Goal: Information Seeking & Learning: Learn about a topic

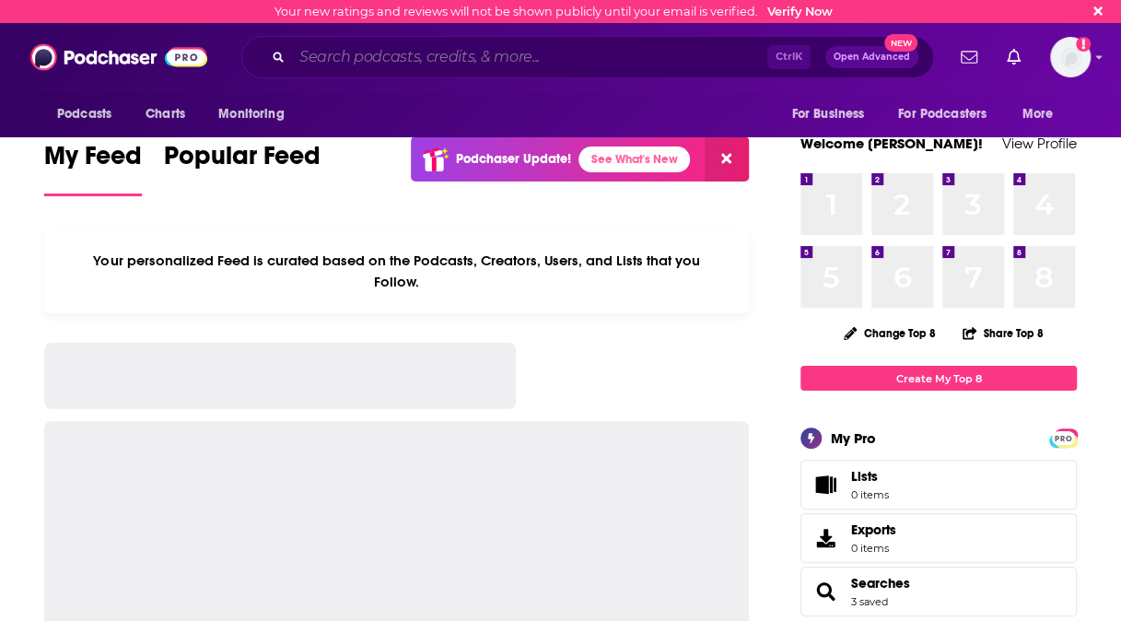
click at [597, 53] on input "Search podcasts, credits, & more..." at bounding box center [529, 56] width 475 height 29
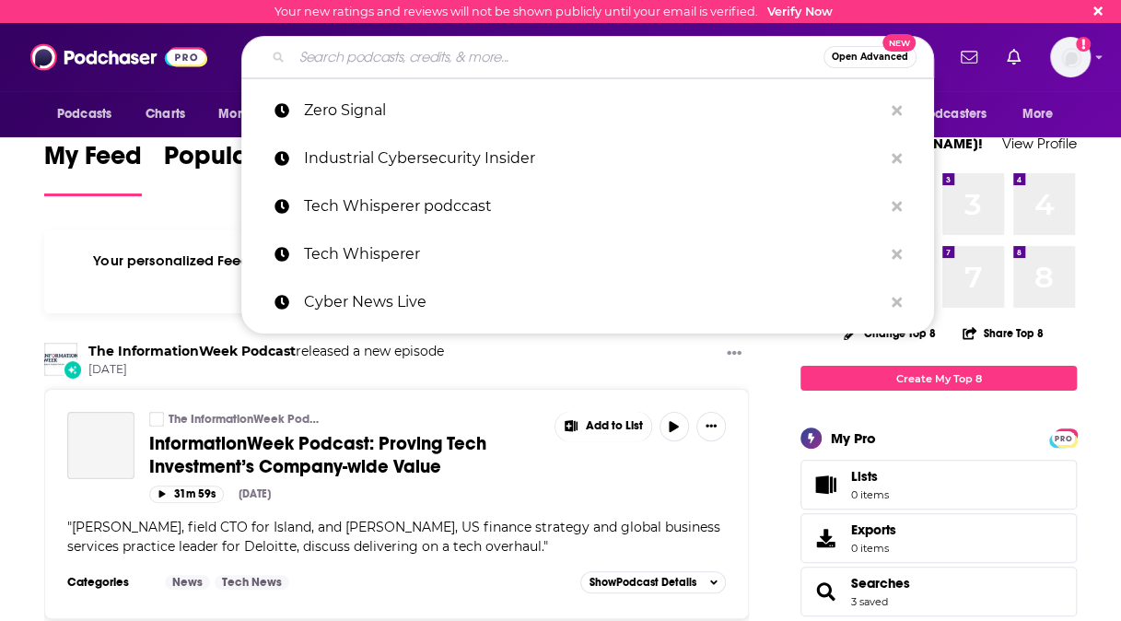
paste input "• Grid Mod Pod"
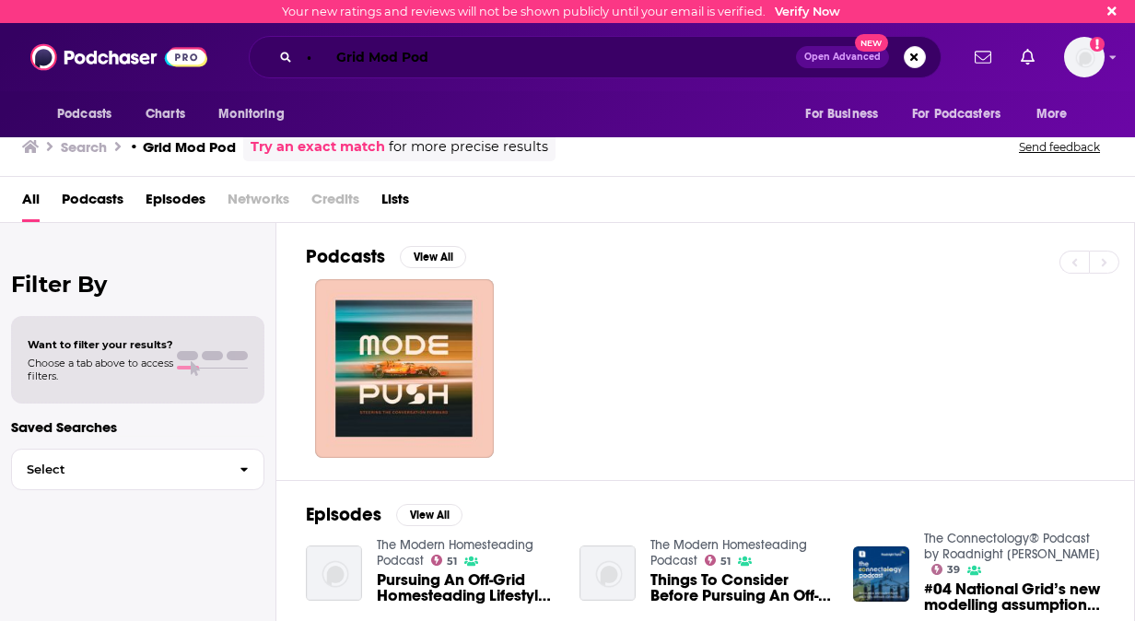
click at [341, 61] on input "• Grid Mod Pod" at bounding box center [547, 56] width 496 height 29
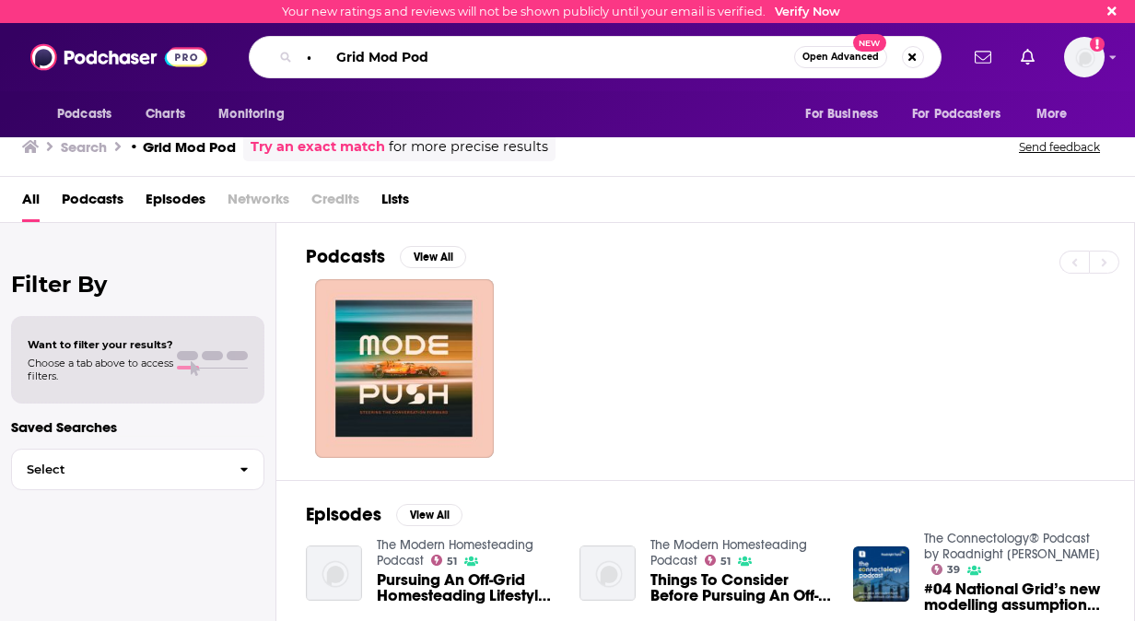
click at [334, 61] on input "• Grid Mod Pod" at bounding box center [546, 56] width 495 height 29
drag, startPoint x: 406, startPoint y: 64, endPoint x: 232, endPoint y: 41, distance: 175.6
click at [232, 41] on div "Grid Mod Pod Open Advanced New" at bounding box center [594, 57] width 727 height 42
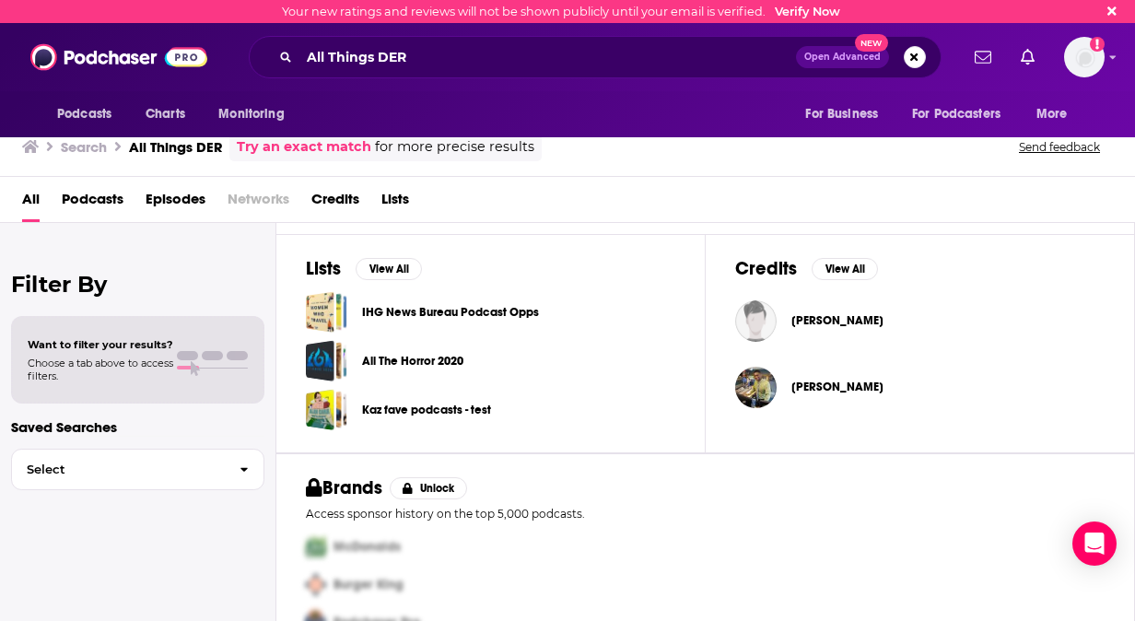
scroll to position [585, 0]
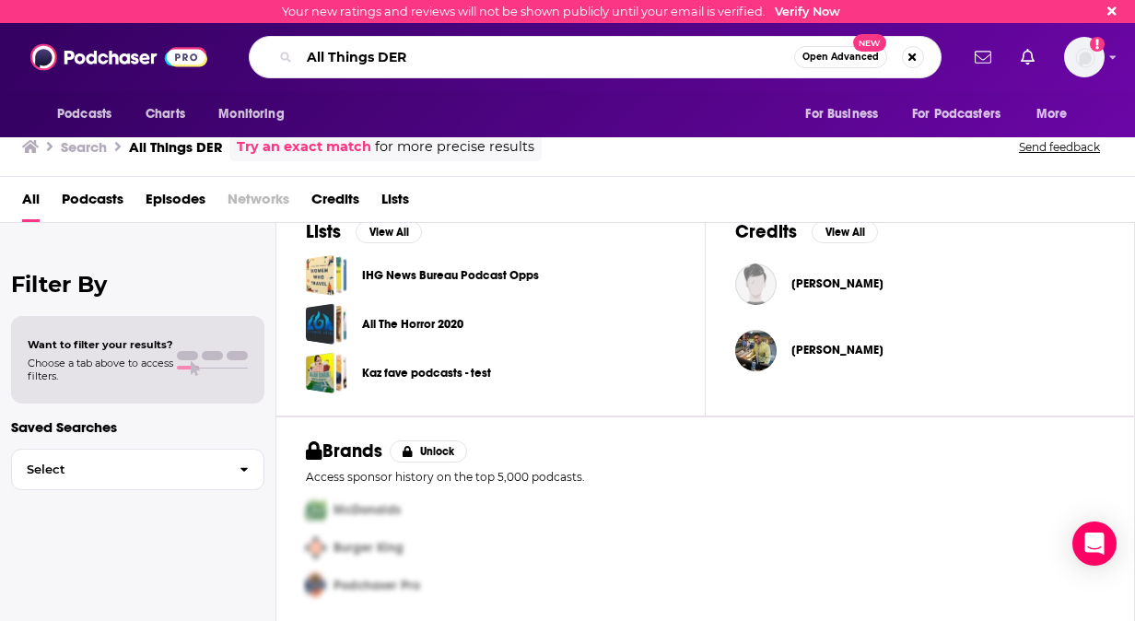
click at [530, 68] on input "All Things DER" at bounding box center [546, 56] width 495 height 29
drag, startPoint x: 530, startPoint y: 68, endPoint x: 117, endPoint y: 28, distance: 414.7
click at [117, 28] on div "Podcasts Charts Monitoring All Things DER Open Advanced New For Business For Po…" at bounding box center [567, 57] width 1135 height 68
type input "Open Circuit"
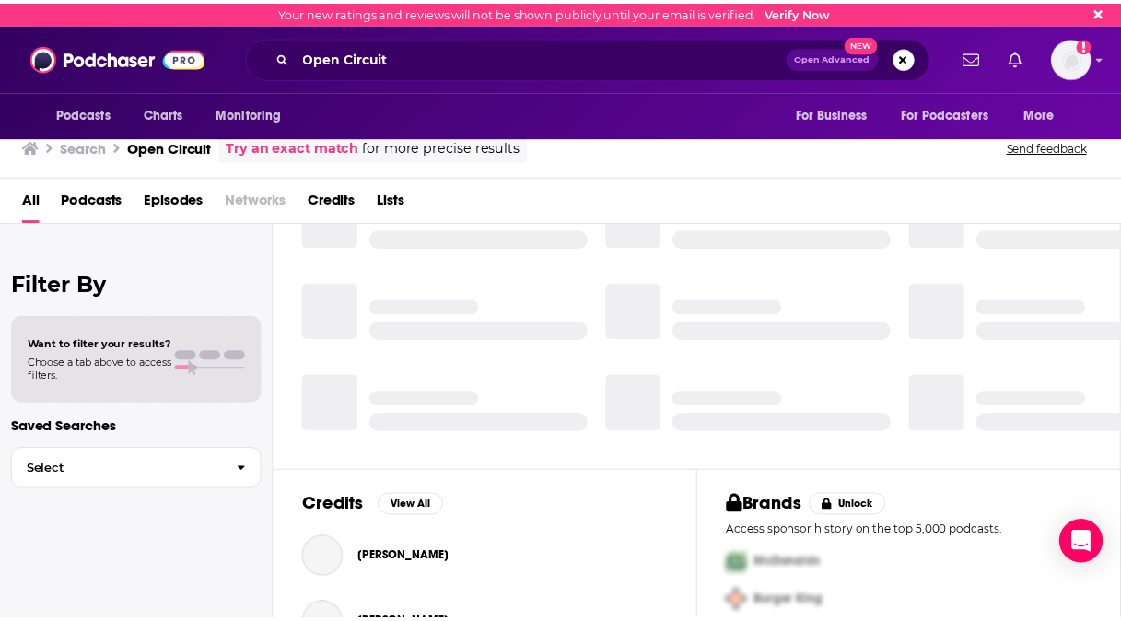
scroll to position [401, 0]
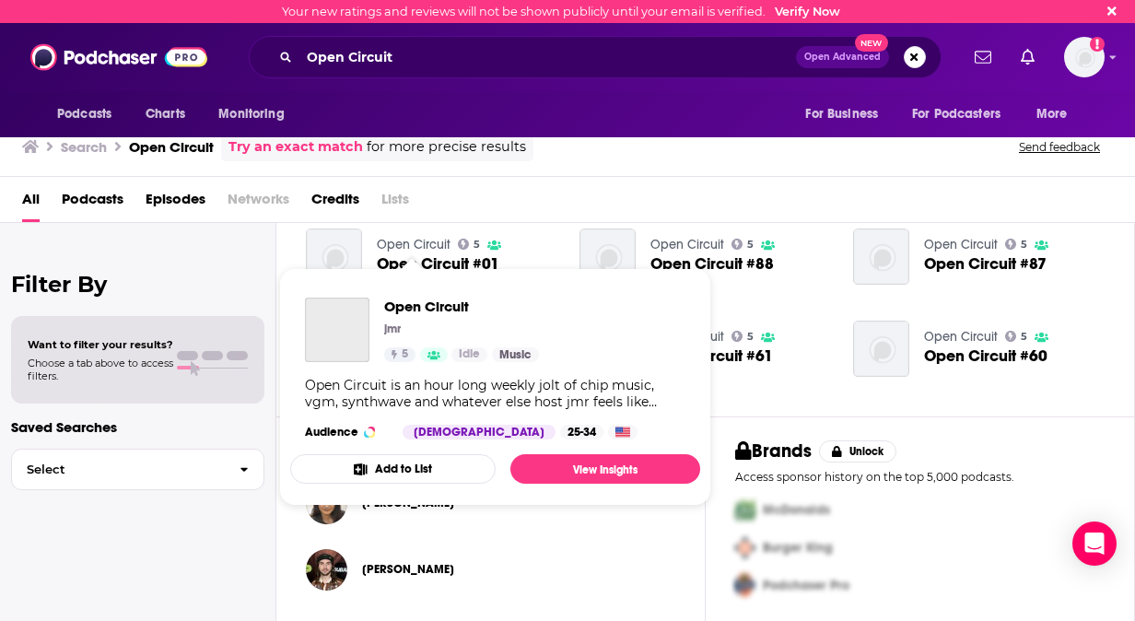
click at [409, 237] on link "Open Circuit" at bounding box center [414, 245] width 74 height 16
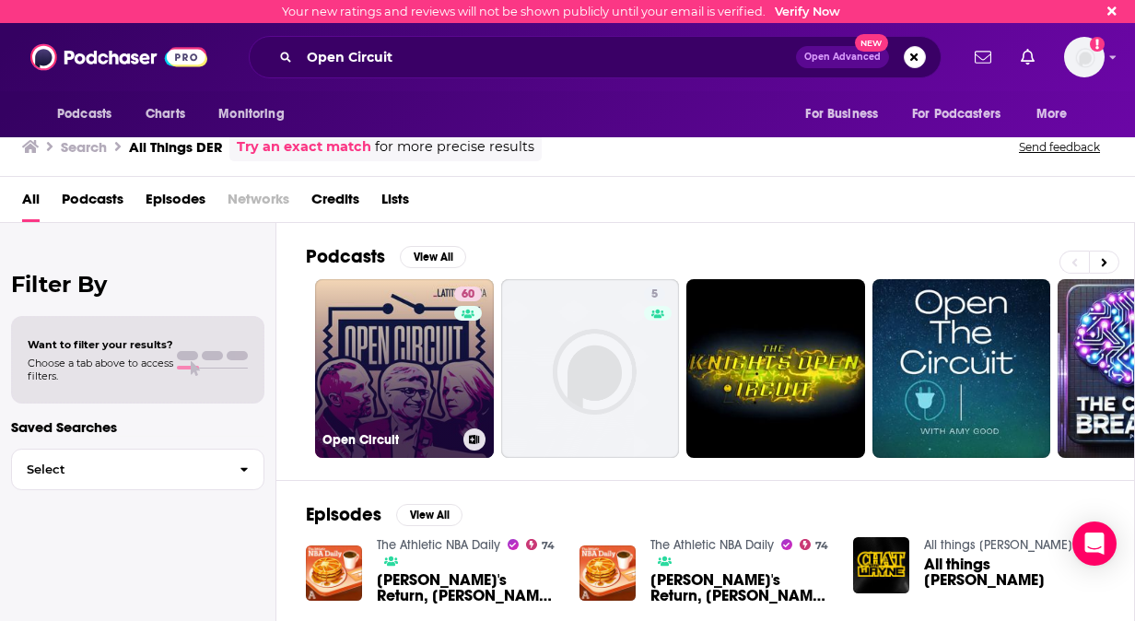
click at [396, 336] on link "60 Open Circuit" at bounding box center [404, 368] width 179 height 179
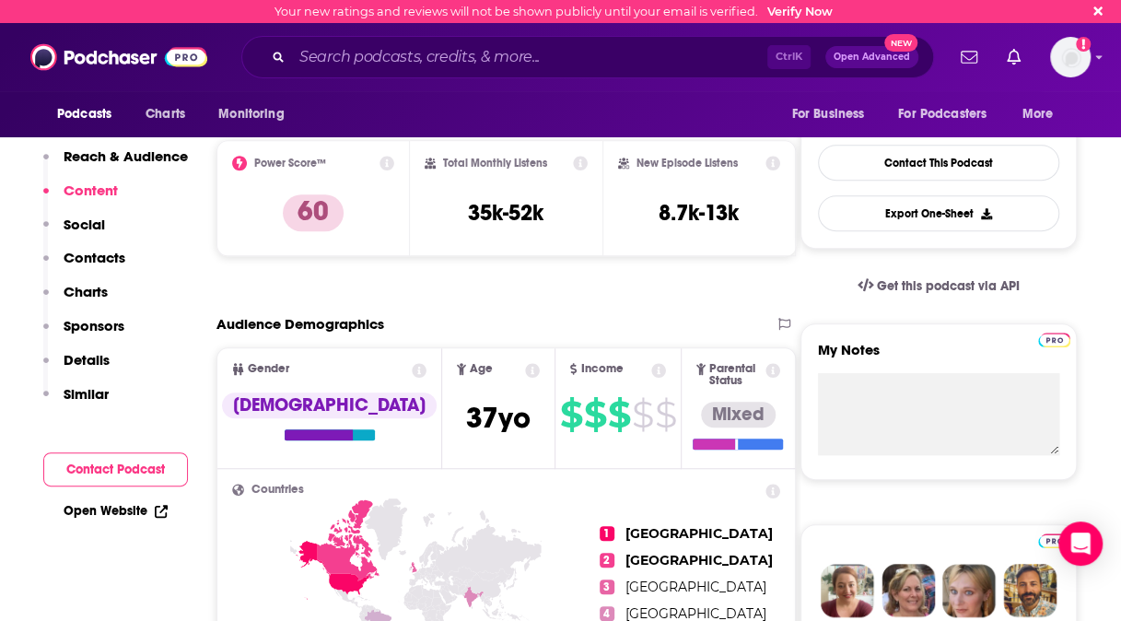
scroll to position [380, 0]
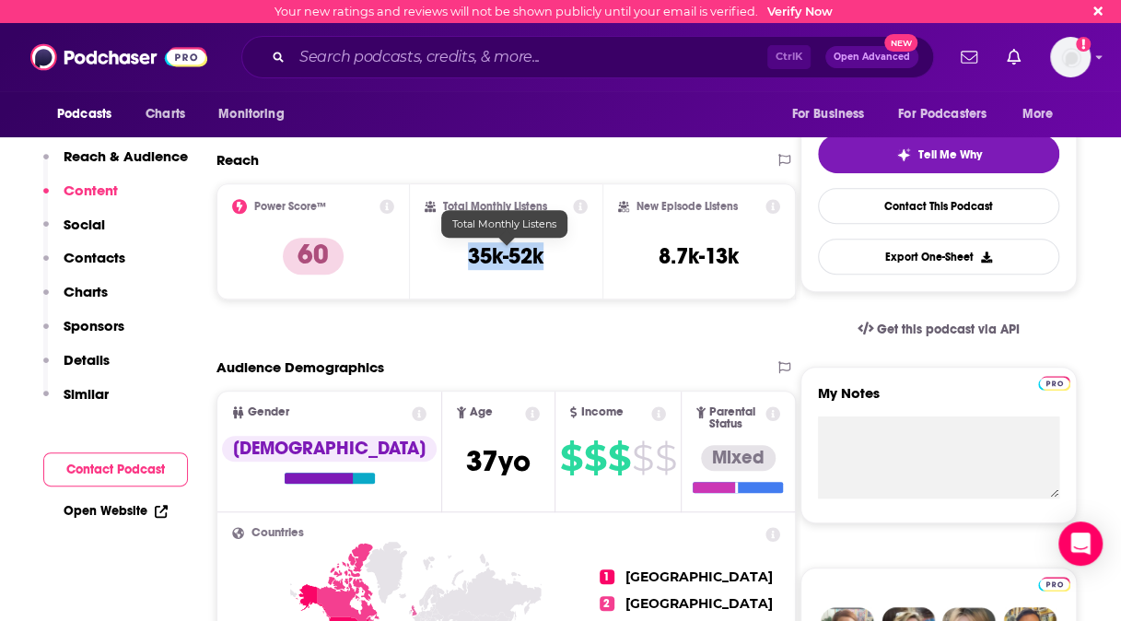
drag, startPoint x: 556, startPoint y: 262, endPoint x: 470, endPoint y: 263, distance: 86.6
click at [470, 263] on div "Total Monthly Listens 35k-52k" at bounding box center [507, 241] width 164 height 85
copy h3 "35k-52k"
click at [483, 48] on input "Search podcasts, credits, & more..." at bounding box center [529, 56] width 475 height 29
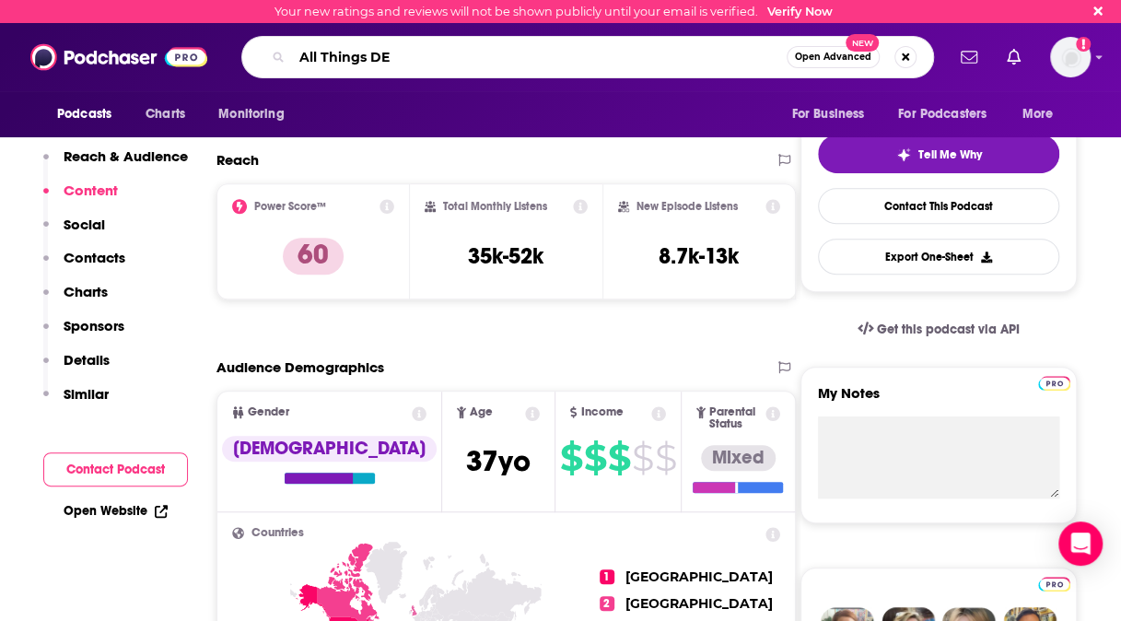
type input "All Things DER"
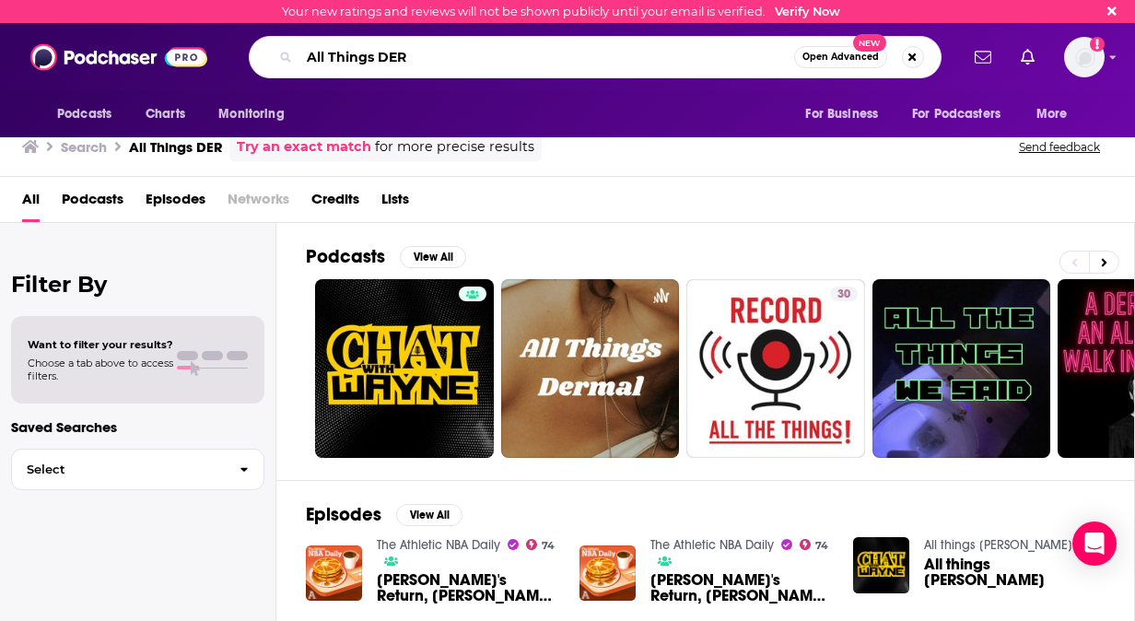
drag, startPoint x: 474, startPoint y: 43, endPoint x: 299, endPoint y: 64, distance: 176.3
click at [299, 64] on input "All Things DER" at bounding box center [546, 56] width 495 height 29
type input "The Grid Mod Pod"
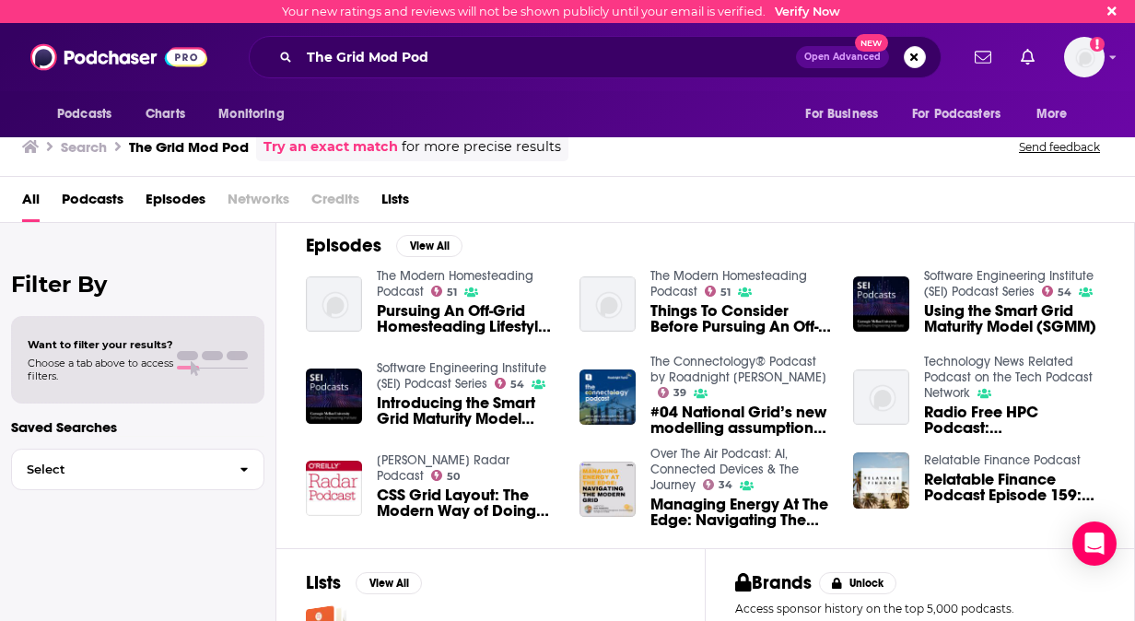
scroll to position [266, 0]
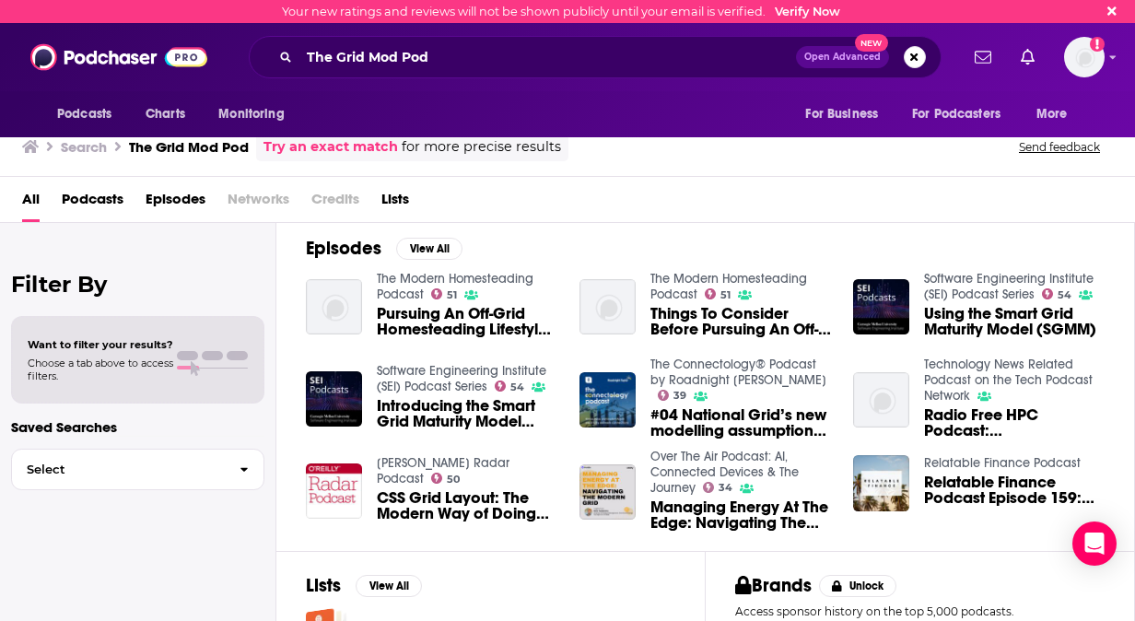
click at [333, 146] on link "Try an exact match" at bounding box center [330, 146] width 134 height 21
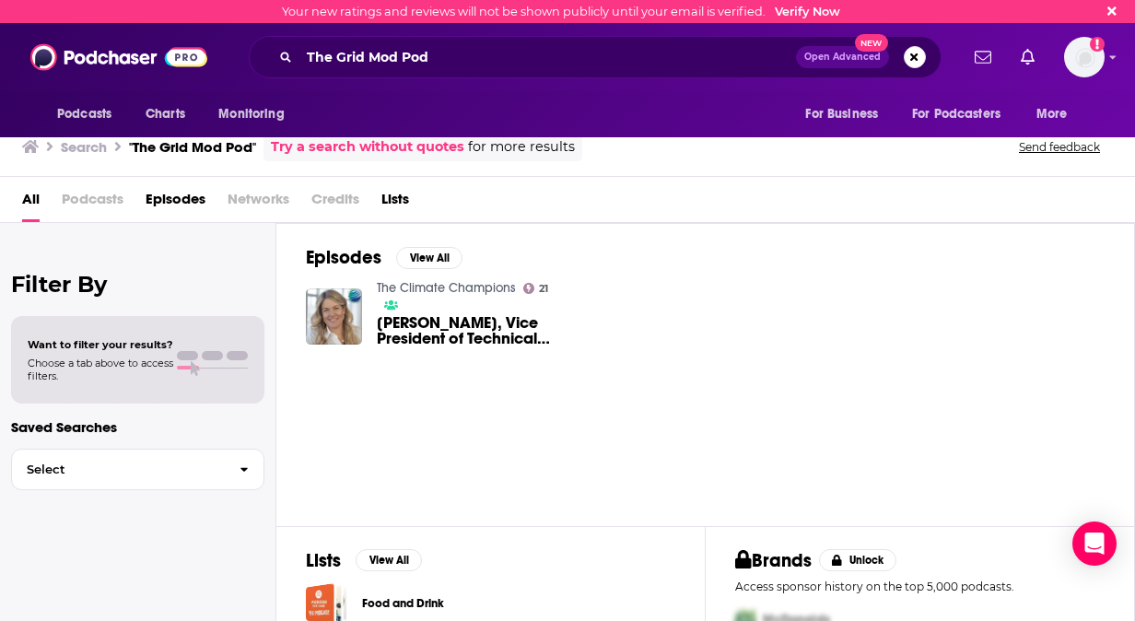
click at [60, 208] on div "All Podcasts Episodes Networks Credits Lists" at bounding box center [571, 203] width 1098 height 38
click at [78, 204] on span "Podcasts" at bounding box center [93, 203] width 62 height 38
click at [88, 203] on span "Podcasts" at bounding box center [93, 203] width 62 height 38
click at [91, 201] on span "Podcasts" at bounding box center [93, 203] width 62 height 38
click at [43, 197] on div "All Podcasts Episodes Networks Credits Lists" at bounding box center [571, 203] width 1098 height 38
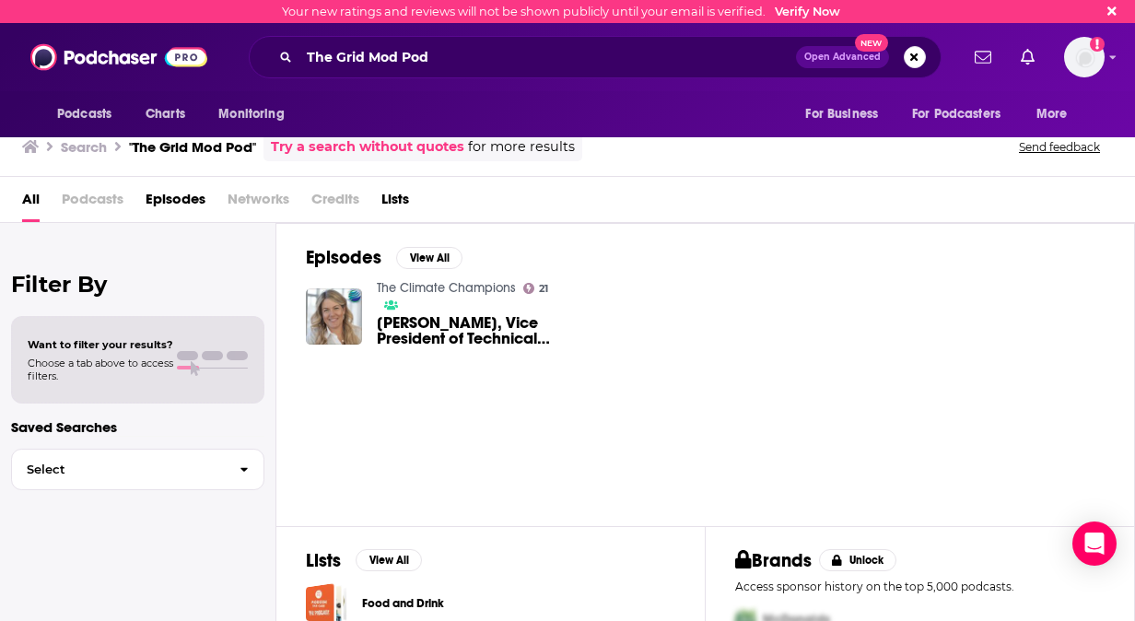
click at [36, 199] on span "All" at bounding box center [31, 203] width 18 height 38
click at [426, 63] on input "The Grid Mod Pod" at bounding box center [547, 56] width 496 height 29
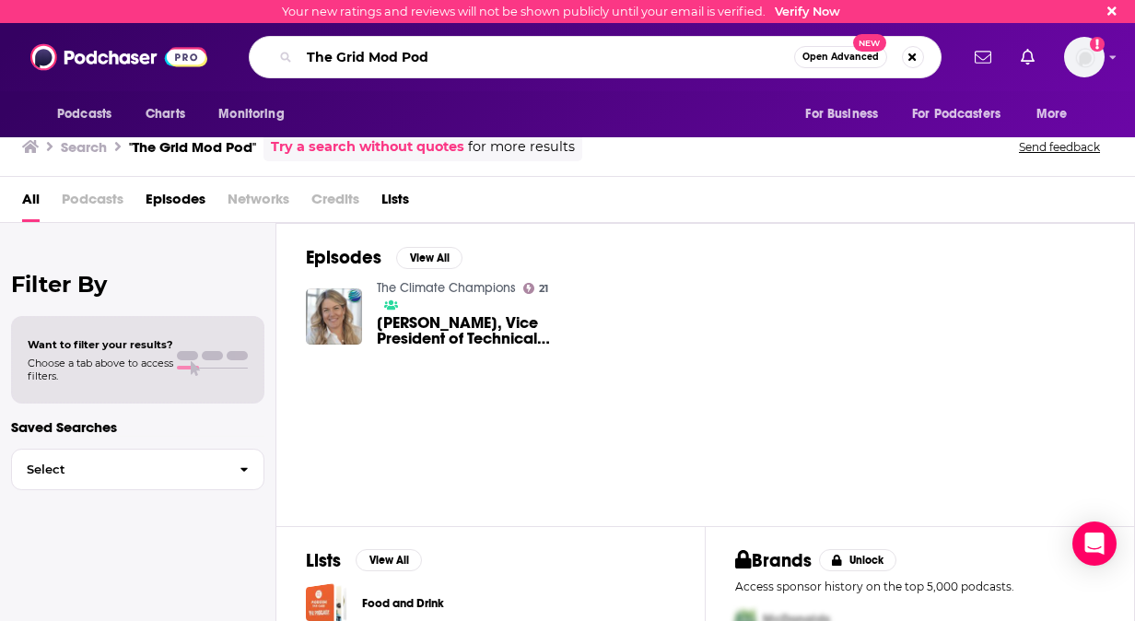
click at [430, 63] on input "The Grid Mod Pod" at bounding box center [546, 56] width 495 height 29
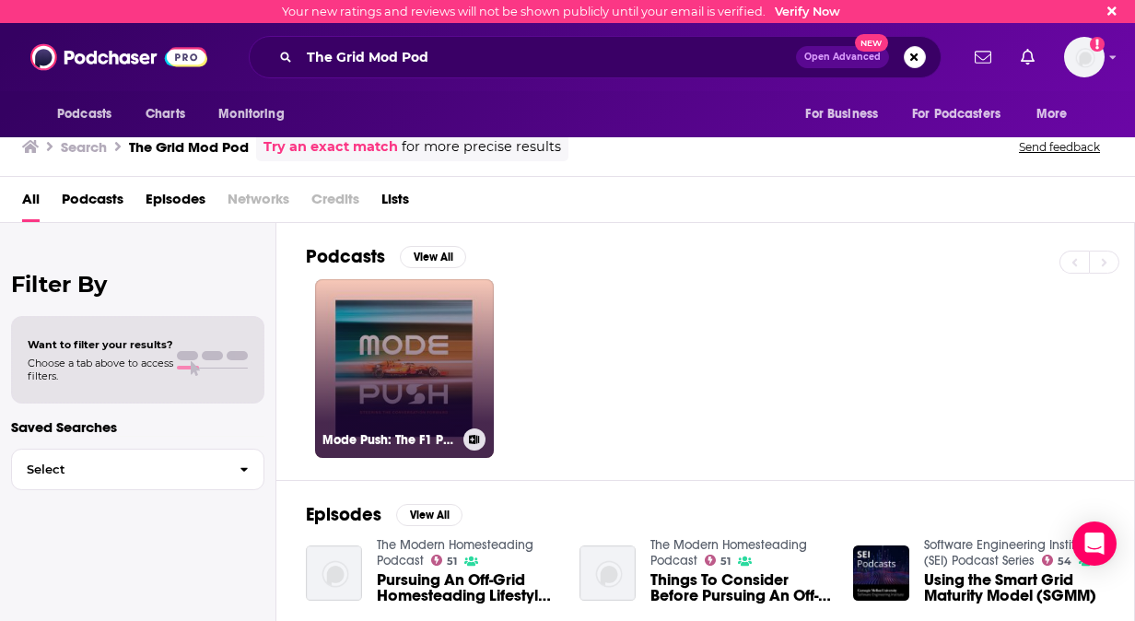
click at [474, 378] on link "Mode Push: The F1 Podcast" at bounding box center [404, 368] width 179 height 179
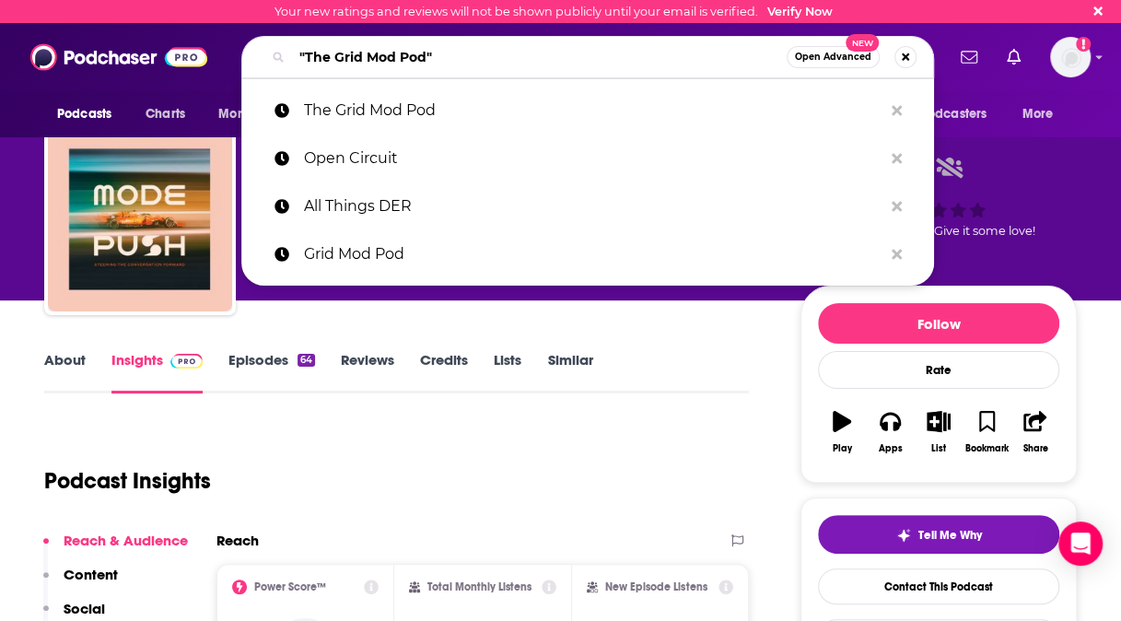
click at [510, 68] on input ""The Grid Mod Pod"" at bounding box center [539, 56] width 495 height 29
drag, startPoint x: 545, startPoint y: 50, endPoint x: 213, endPoint y: 73, distance: 333.3
click at [213, 73] on div "Podcasts Charts Monitoring "The Grid Mod Pod" Open Advanced New The Grid Mod Po…" at bounding box center [560, 57] width 1121 height 68
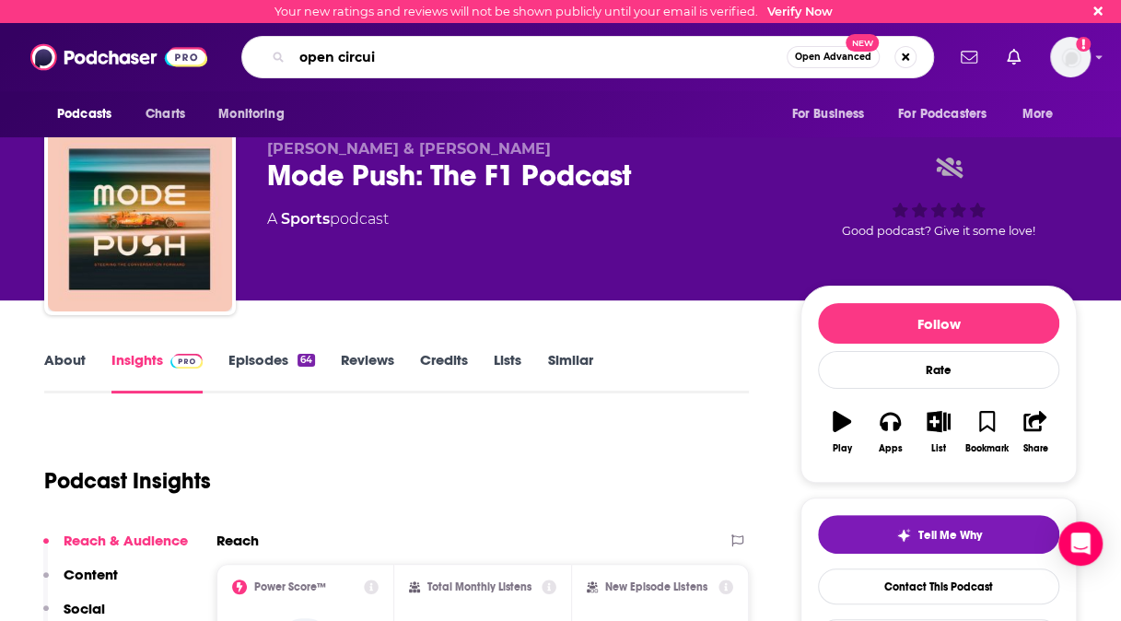
type input "open circuit"
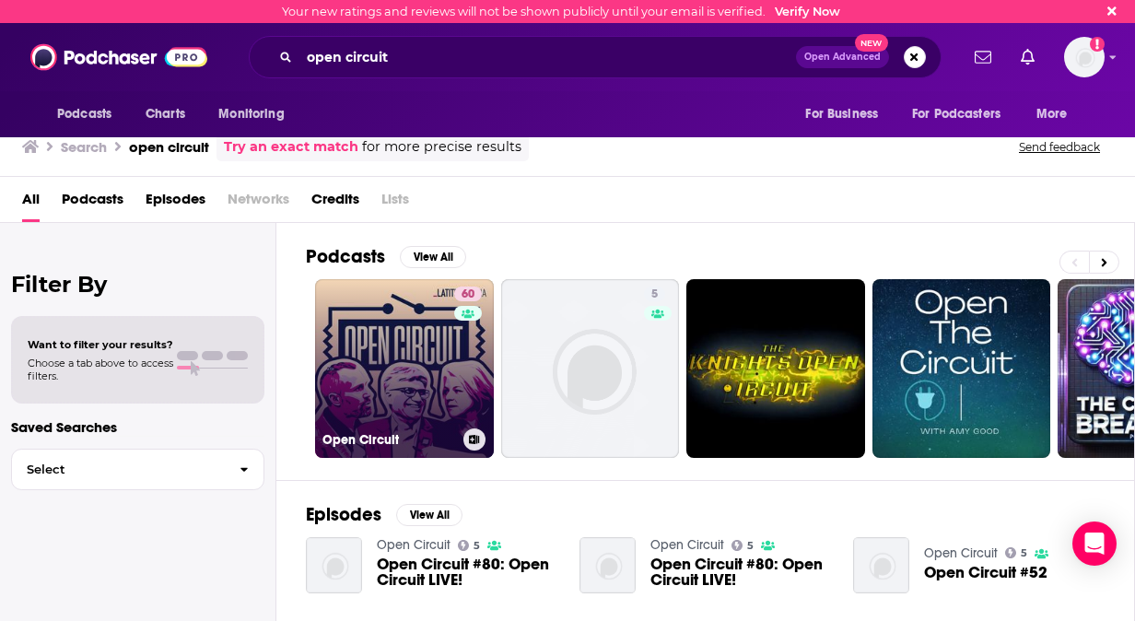
click at [431, 354] on link "60 Open Circuit" at bounding box center [404, 368] width 179 height 179
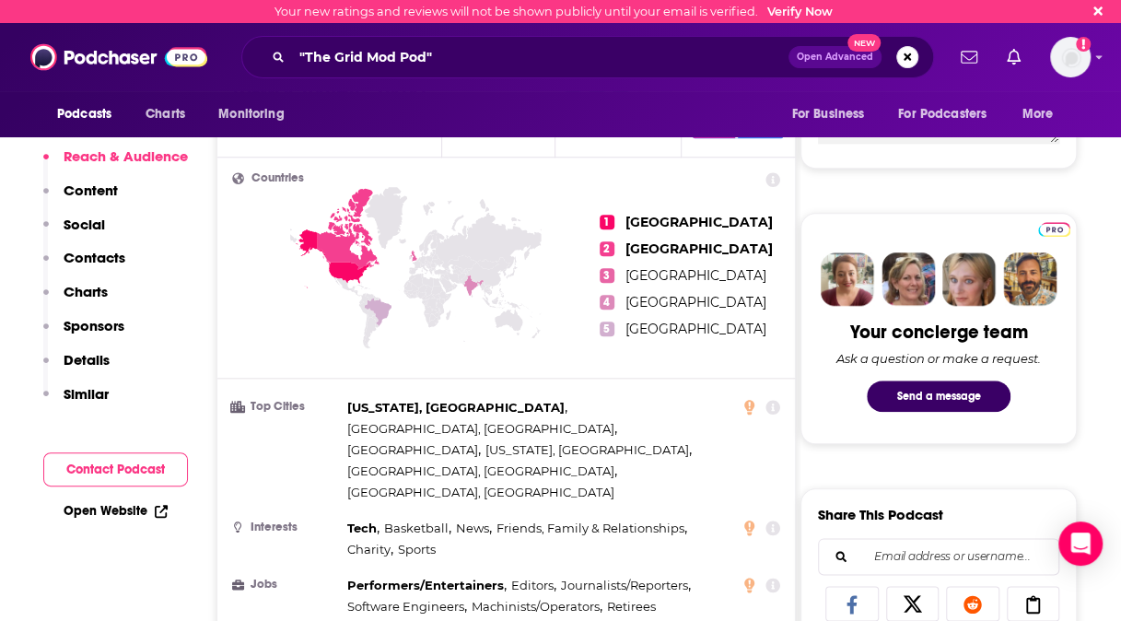
scroll to position [713, 0]
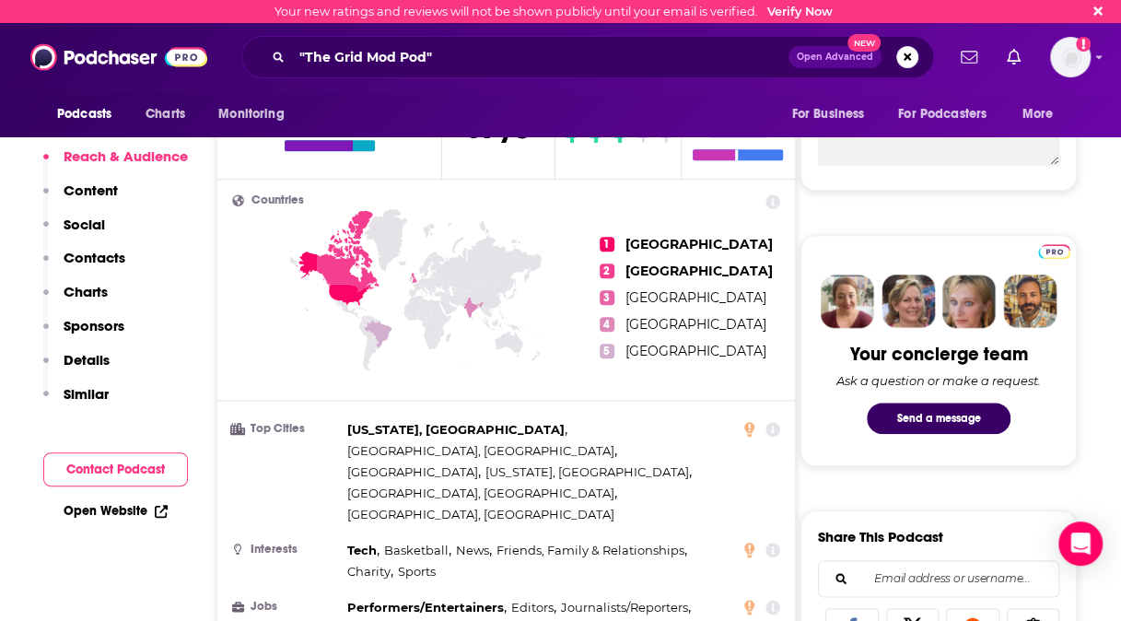
click at [125, 510] on link "Open Website" at bounding box center [116, 511] width 104 height 16
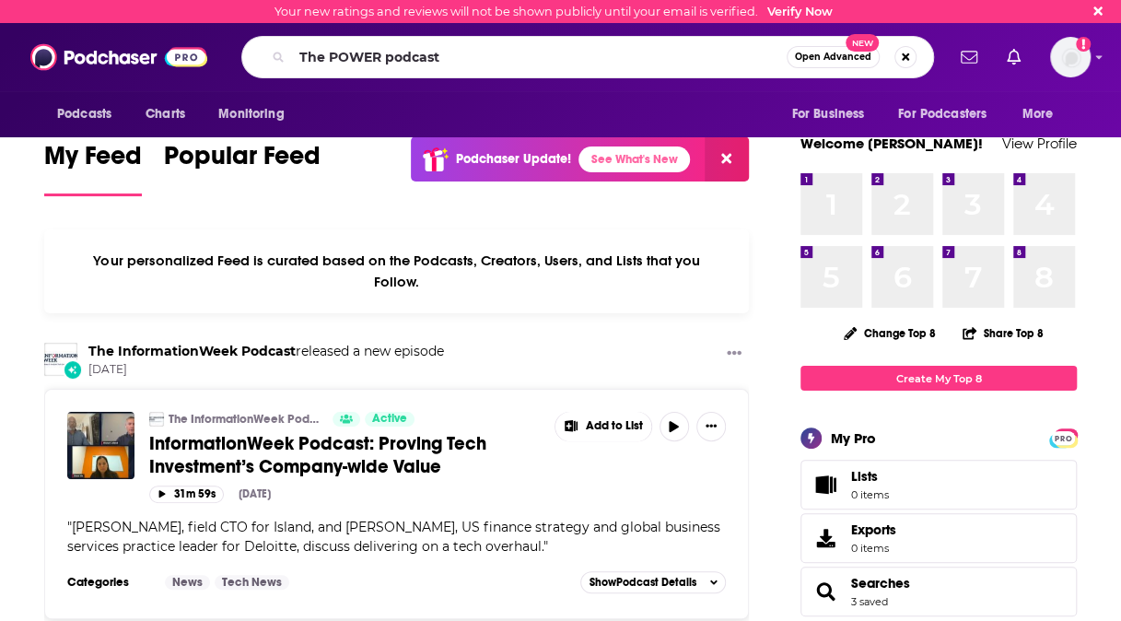
type input "The POWER podcast"
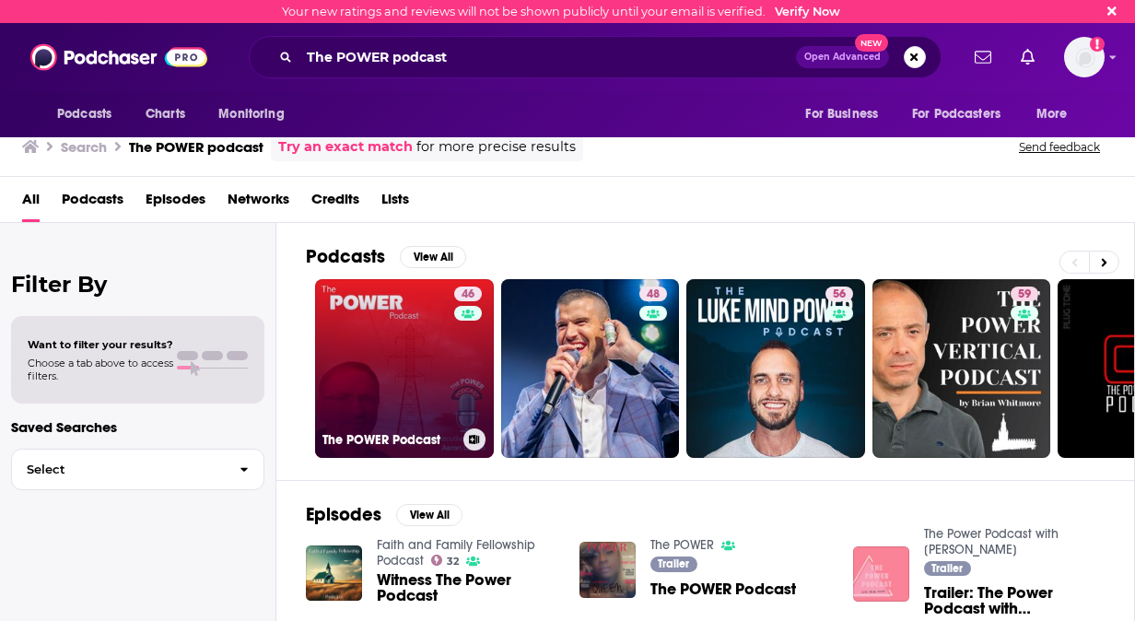
click at [415, 328] on link "46 The POWER Podcast" at bounding box center [404, 368] width 179 height 179
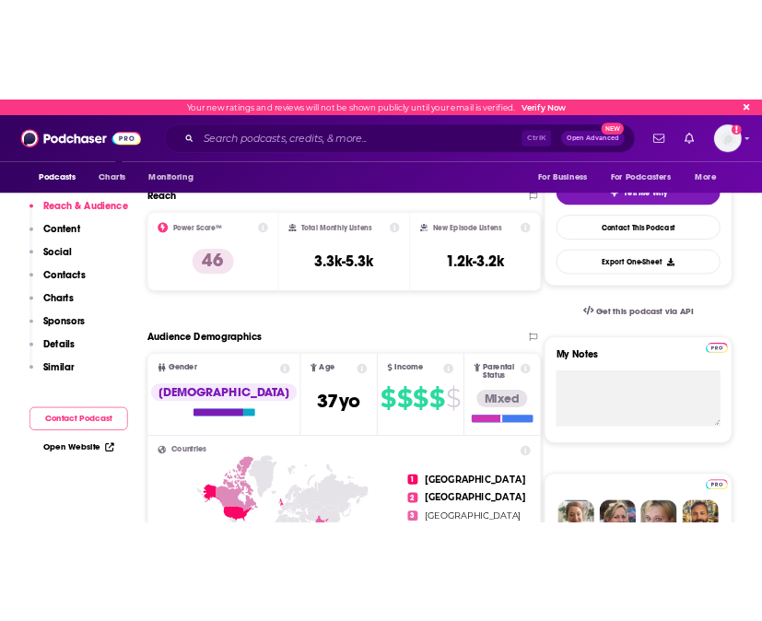
scroll to position [373, 0]
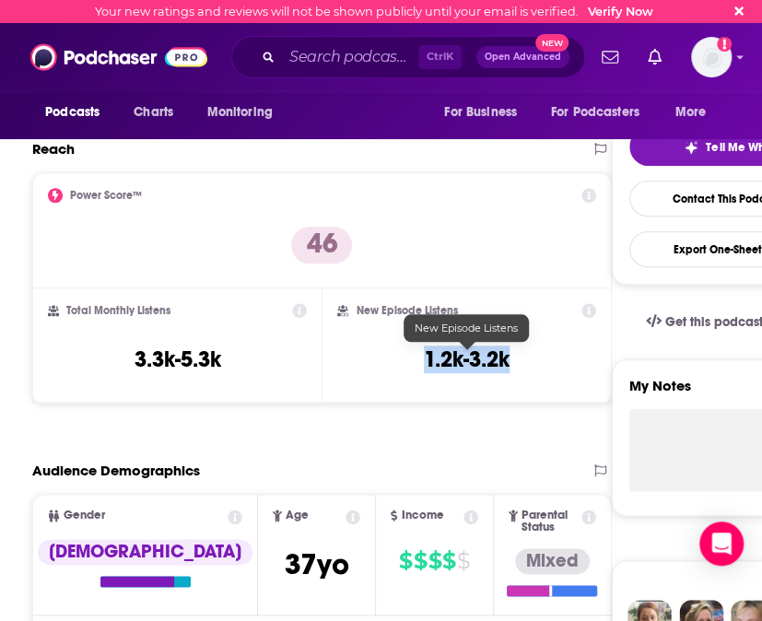
drag, startPoint x: 523, startPoint y: 362, endPoint x: 423, endPoint y: 362, distance: 100.4
click at [423, 362] on div "New Episode Listens 1.2k-3.2k" at bounding box center [466, 345] width 258 height 85
copy h3 "1.2k-3.2k"
